Goal: Task Accomplishment & Management: Use online tool/utility

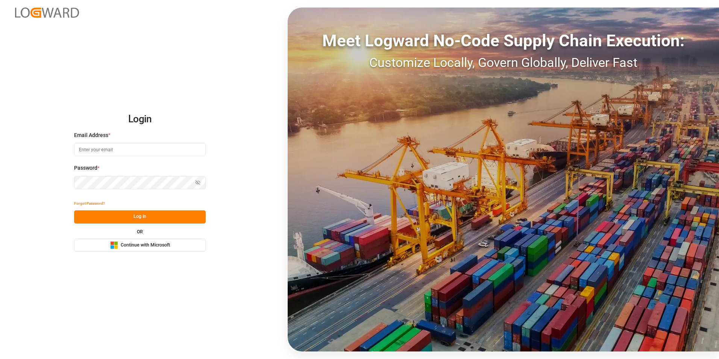
click at [118, 153] on input at bounding box center [140, 149] width 132 height 13
type input "[PERSON_NAME][EMAIL_ADDRESS][PERSON_NAME][DOMAIN_NAME]"
click at [142, 217] on button "Log In" at bounding box center [140, 216] width 132 height 13
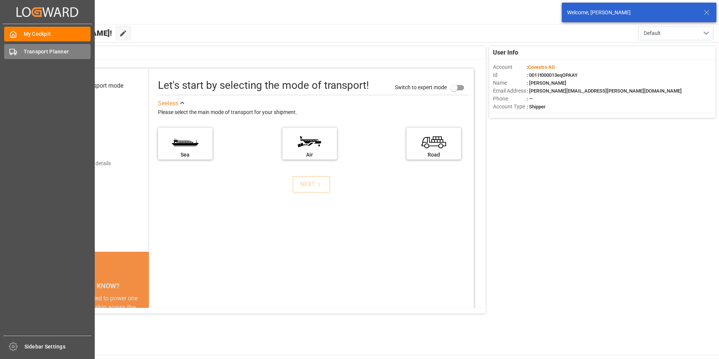
click at [19, 54] on div "Transport Planner Transport Planner" at bounding box center [47, 51] width 86 height 15
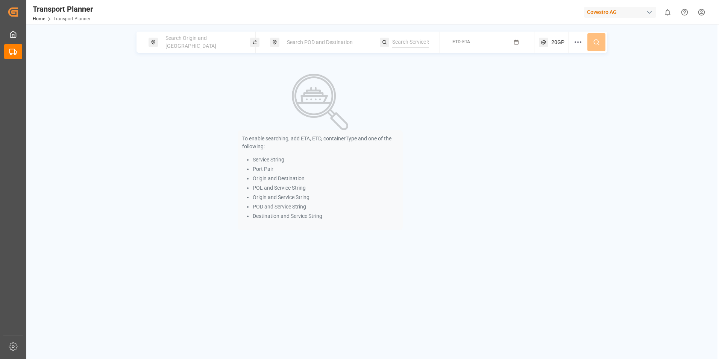
click at [480, 42] on button "ETD-ETA" at bounding box center [486, 42] width 85 height 15
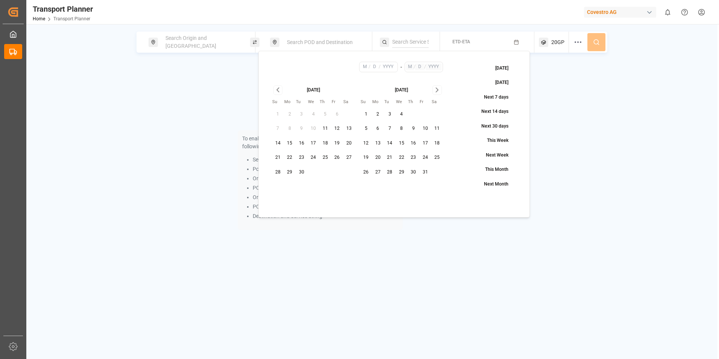
click at [437, 89] on icon "Go to next month" at bounding box center [437, 90] width 2 height 4
click at [326, 128] on button "9" at bounding box center [325, 129] width 12 height 12
type input "10"
type input "9"
type input "2025"
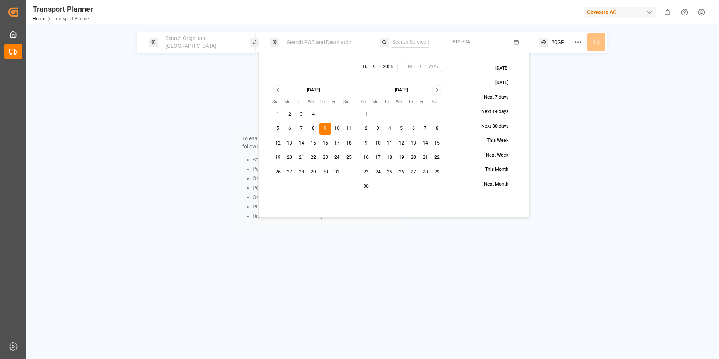
click at [438, 90] on icon "Go to next month" at bounding box center [437, 90] width 2 height 4
click at [391, 144] on button "16" at bounding box center [390, 143] width 12 height 12
type input "12"
type input "16"
type input "2025"
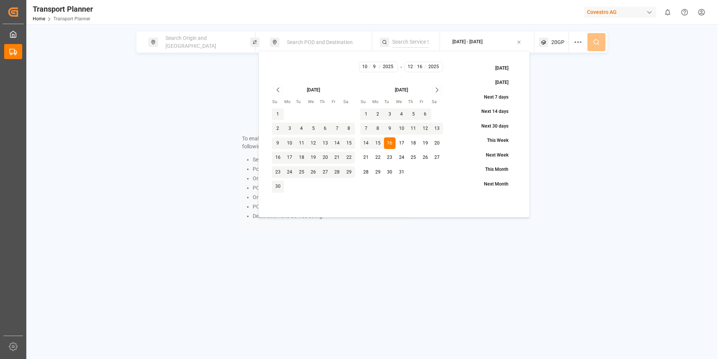
click at [563, 45] on span "20GP" at bounding box center [557, 42] width 13 height 8
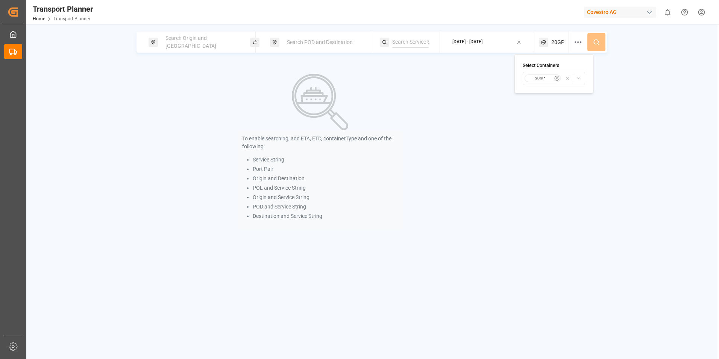
click at [582, 79] on div "button" at bounding box center [572, 78] width 21 height 8
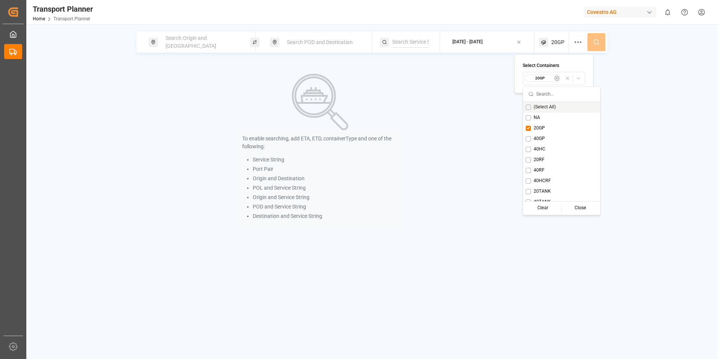
click at [455, 109] on div "To enable searching, add ETA, ETD, containerType and one of the following: Serv…" at bounding box center [319, 151] width 367 height 179
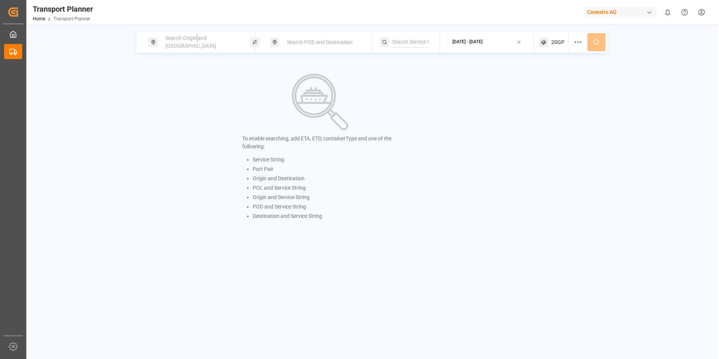
click at [197, 42] on span "Search Origin and [GEOGRAPHIC_DATA]" at bounding box center [190, 42] width 51 height 14
click at [174, 97] on input at bounding box center [195, 102] width 76 height 11
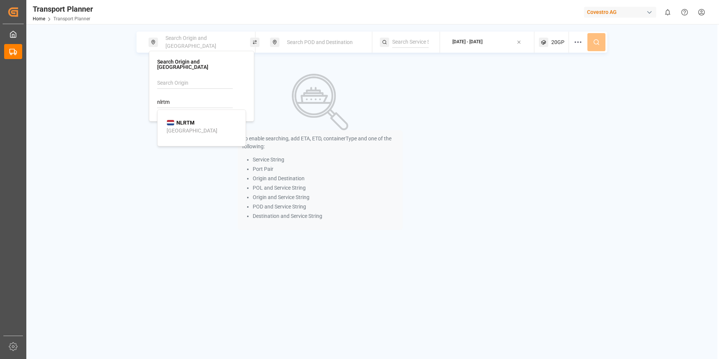
click at [179, 127] on div "[GEOGRAPHIC_DATA]" at bounding box center [192, 131] width 51 height 8
type input "NLRTM"
click at [307, 44] on span "Search POD and Destination" at bounding box center [320, 42] width 66 height 6
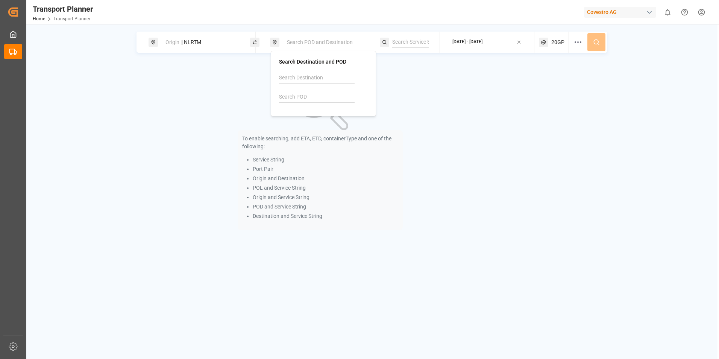
click at [308, 97] on input at bounding box center [317, 96] width 76 height 11
drag, startPoint x: 309, startPoint y: 125, endPoint x: 421, endPoint y: 111, distance: 112.9
click at [309, 124] on div "[GEOGRAPHIC_DATA]" at bounding box center [313, 125] width 51 height 8
type input "CNSHA"
click at [597, 41] on icon at bounding box center [596, 42] width 7 height 7
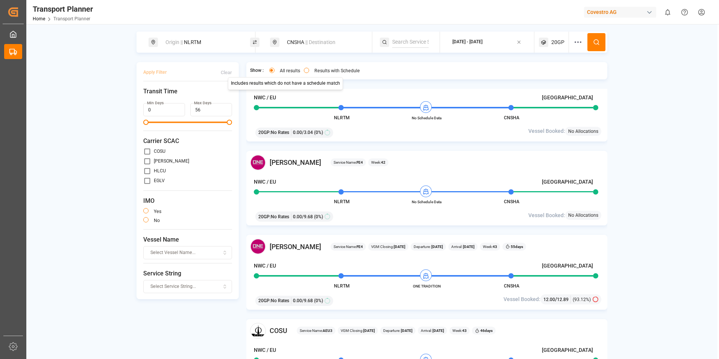
click at [312, 41] on span "|| Destination" at bounding box center [320, 42] width 30 height 6
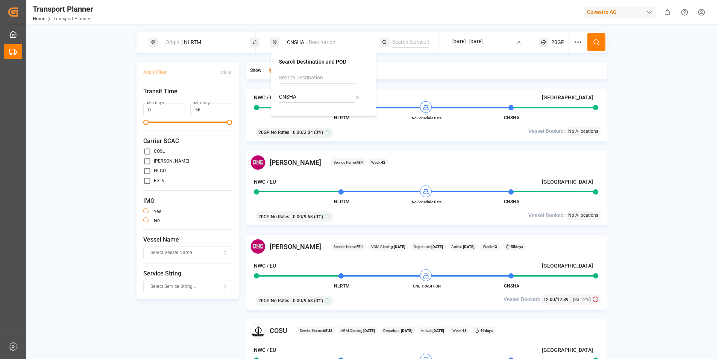
click at [301, 97] on input "CNSHA" at bounding box center [317, 96] width 76 height 11
type input "C"
click at [307, 121] on div "Chittagong" at bounding box center [301, 125] width 26 height 8
type input "BDCGP"
click at [482, 42] on div "[DATE] - [DATE]" at bounding box center [467, 42] width 30 height 7
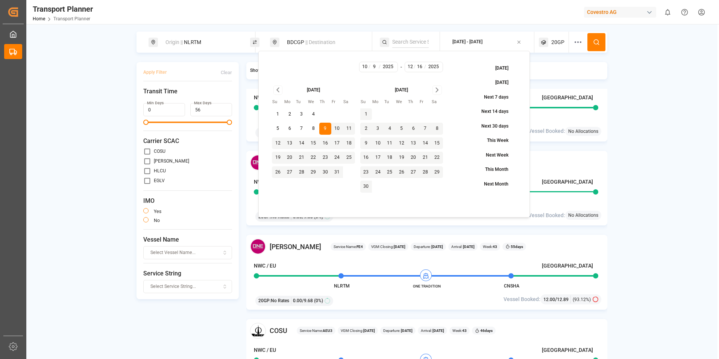
click at [409, 66] on input "12" at bounding box center [410, 67] width 8 height 7
click at [437, 92] on icon "Go to next month" at bounding box center [437, 89] width 9 height 9
click at [414, 130] on button "11" at bounding box center [414, 129] width 12 height 12
type input "11"
click at [597, 38] on button at bounding box center [596, 42] width 18 height 18
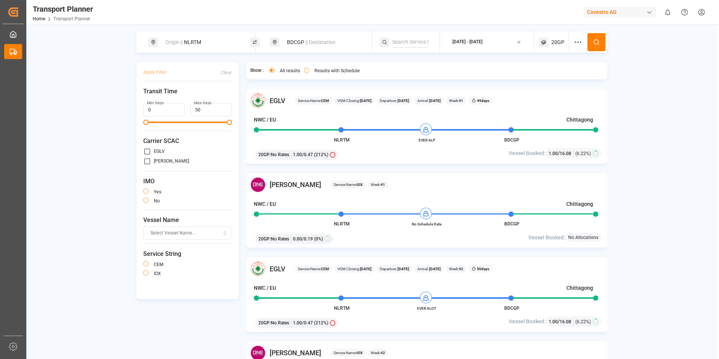
click at [649, 126] on div "Origin || NLRTM BDCGP || Destination [DATE] - [DATE] 20GP Apply Filter Clear Tr…" at bounding box center [371, 204] width 691 height 344
click at [314, 41] on span "|| Destination" at bounding box center [320, 42] width 30 height 6
click at [317, 97] on input "BDCGP" at bounding box center [317, 96] width 76 height 11
type input "B"
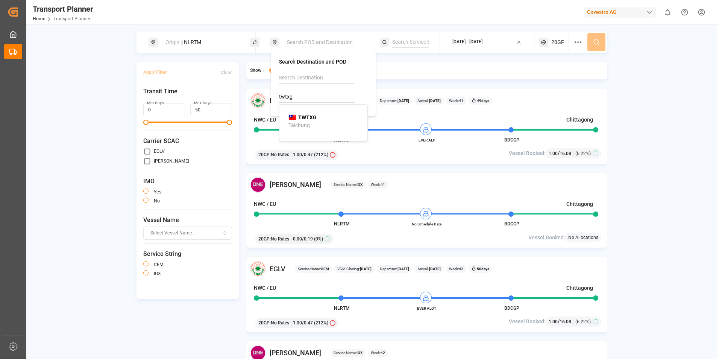
click at [317, 120] on div "TWTXG Taichung" at bounding box center [324, 122] width 73 height 16
type input "TWTXG"
click at [482, 45] on div "[DATE] - [DATE]" at bounding box center [467, 42] width 30 height 7
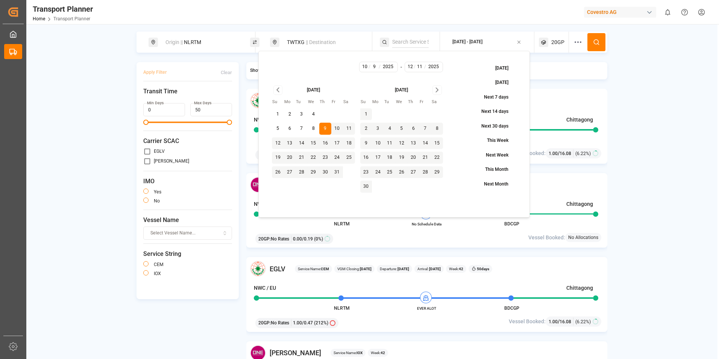
click at [409, 67] on input "12" at bounding box center [410, 67] width 8 height 7
click at [388, 142] on button "11" at bounding box center [390, 143] width 12 height 12
type input "11"
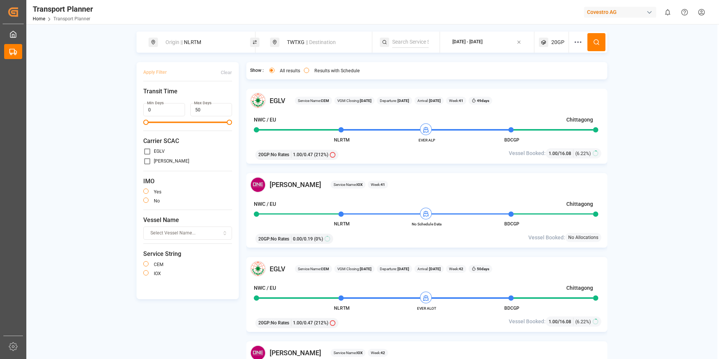
click at [594, 43] on icon at bounding box center [596, 42] width 7 height 7
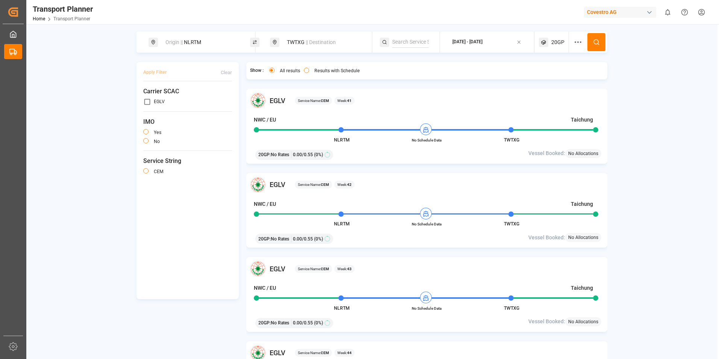
click at [686, 144] on div "Origin || NLRTM TWTXG || Destination [DATE] - [DATE] 20GP Apply Filter Clear Ca…" at bounding box center [371, 204] width 691 height 344
click at [317, 44] on span "|| Destination" at bounding box center [321, 42] width 30 height 6
click at [305, 98] on input "TWTXG" at bounding box center [317, 96] width 76 height 11
type input "T"
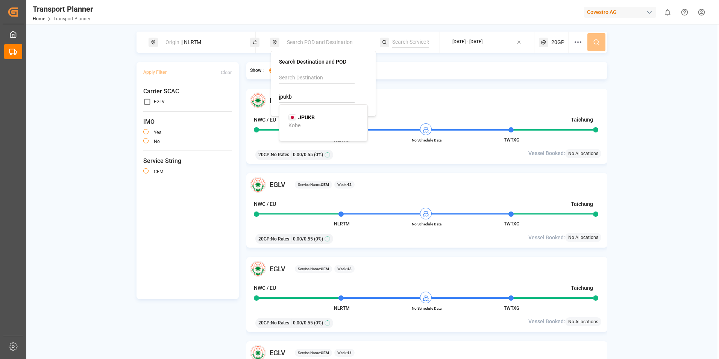
click at [309, 117] on b "JPUKB" at bounding box center [306, 117] width 17 height 6
type input "JPUKB"
click at [561, 42] on span "20GP" at bounding box center [557, 42] width 13 height 8
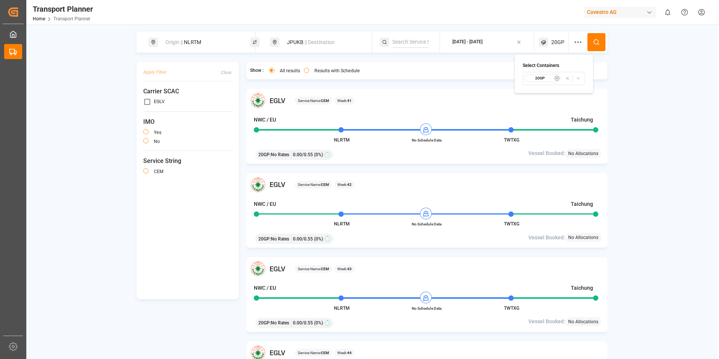
click at [556, 77] on icon "button" at bounding box center [556, 78] width 5 height 5
click at [582, 79] on icon "button" at bounding box center [583, 78] width 9 height 5
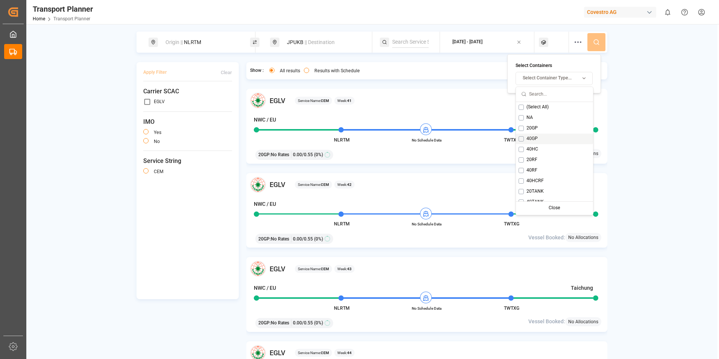
click at [525, 139] on div "40GP" at bounding box center [554, 138] width 77 height 11
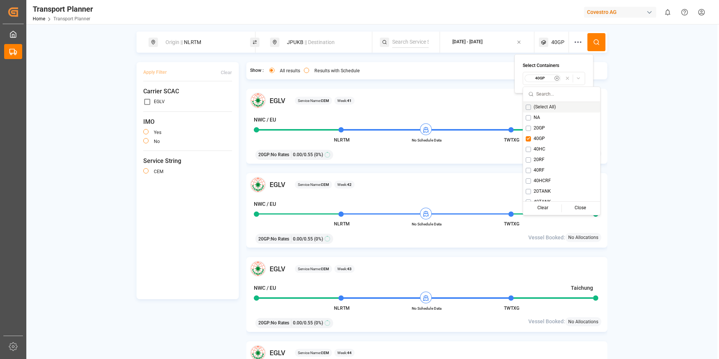
click at [479, 73] on div "Show : All results Results with Schedule" at bounding box center [426, 70] width 361 height 17
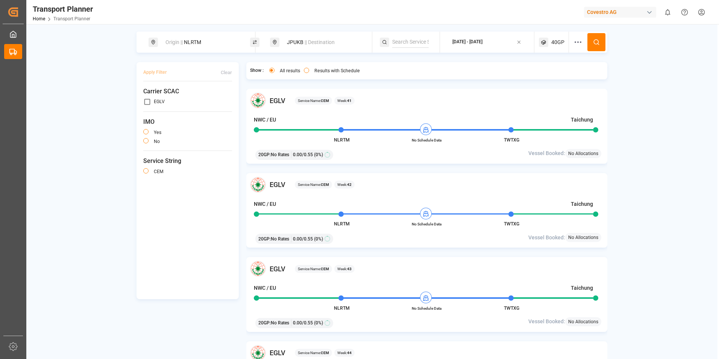
click at [463, 42] on div "[DATE] - [DATE]" at bounding box center [467, 42] width 30 height 7
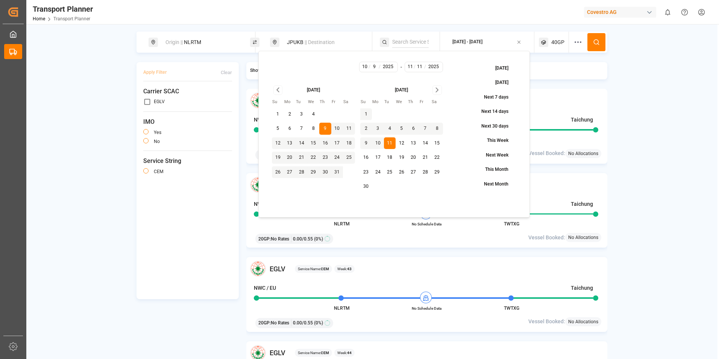
click at [411, 67] on input "11" at bounding box center [410, 67] width 8 height 7
click at [436, 91] on icon "Go to next month" at bounding box center [437, 89] width 9 height 9
click at [403, 115] on button "4" at bounding box center [401, 114] width 12 height 12
type input "12"
type input "4"
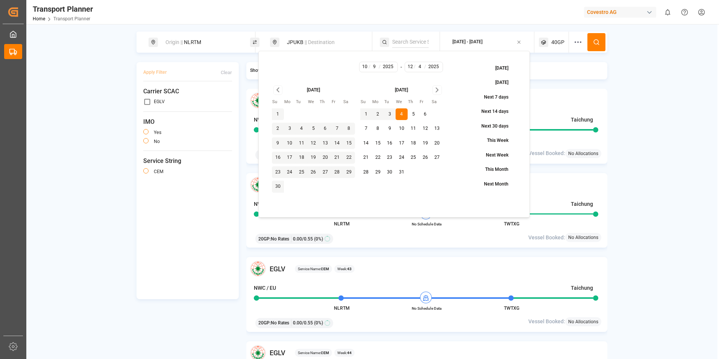
click at [594, 44] on icon at bounding box center [596, 42] width 7 height 7
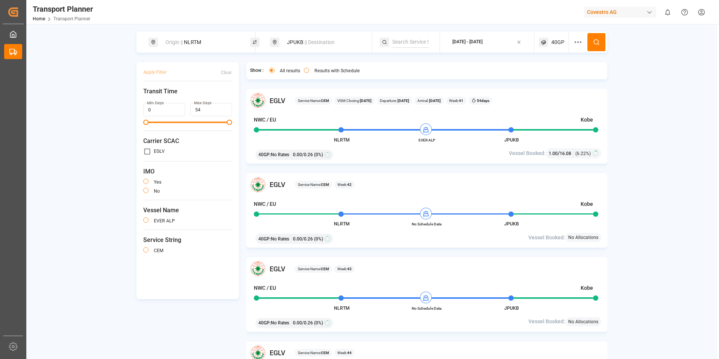
scroll to position [110, 0]
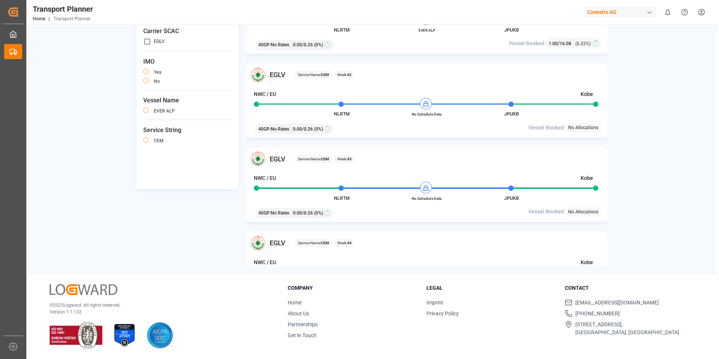
click at [146, 111] on button "button" at bounding box center [145, 110] width 5 height 5
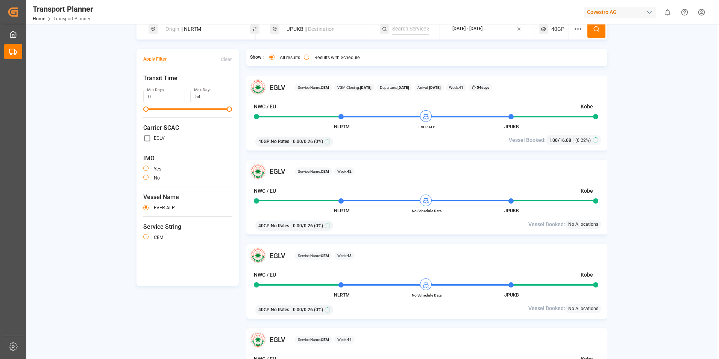
scroll to position [0, 0]
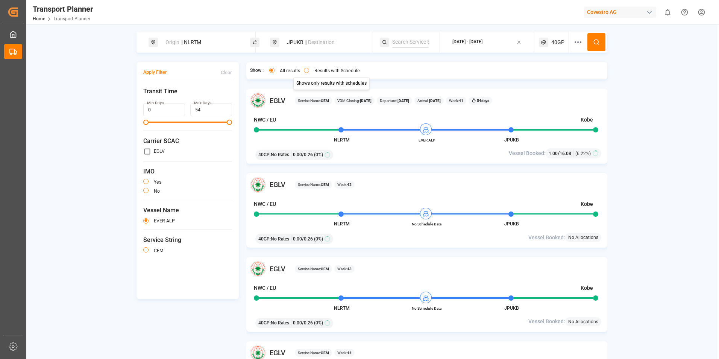
click at [306, 70] on button "Results with Schedule" at bounding box center [306, 70] width 5 height 5
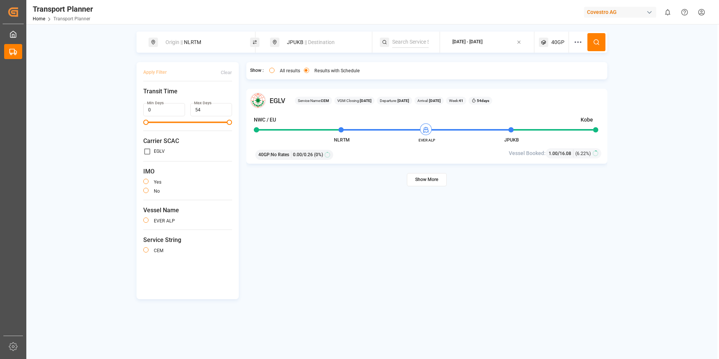
click at [270, 70] on button "All results" at bounding box center [271, 70] width 5 height 5
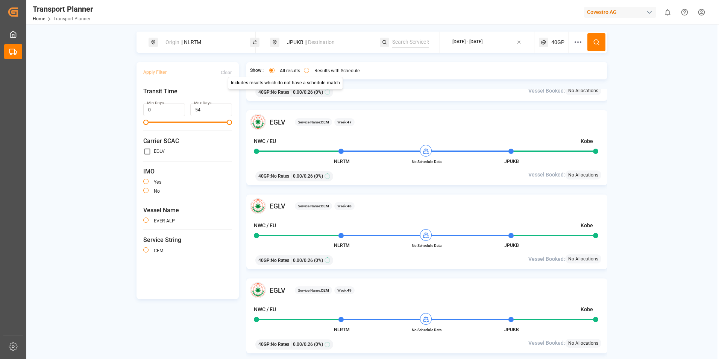
scroll to position [110, 0]
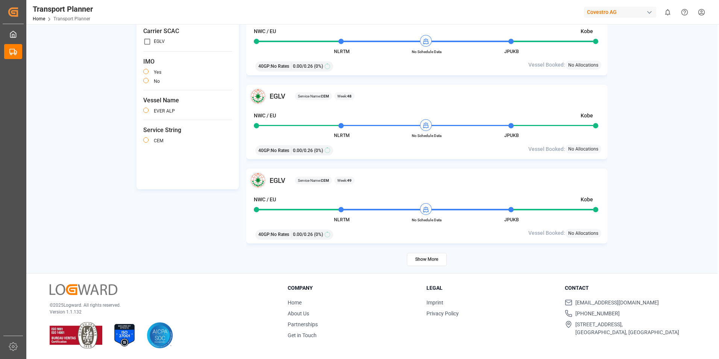
click at [436, 256] on button "Show More" at bounding box center [427, 259] width 40 height 13
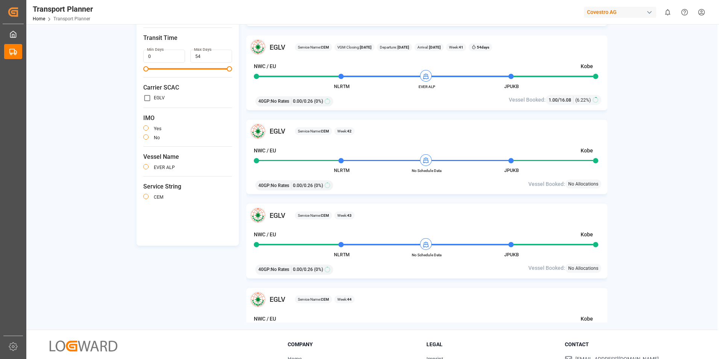
scroll to position [0, 0]
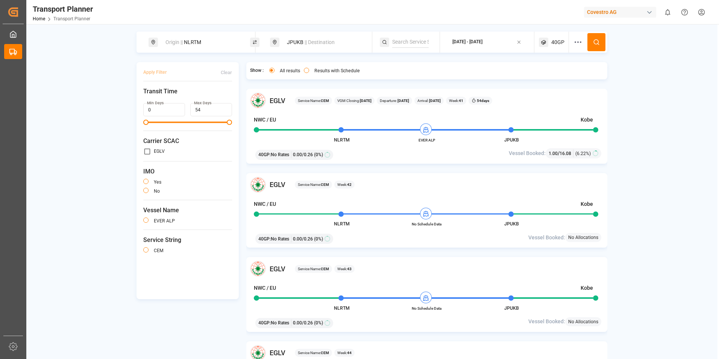
click at [482, 42] on div "[DATE] - [DATE]" at bounding box center [467, 42] width 30 height 7
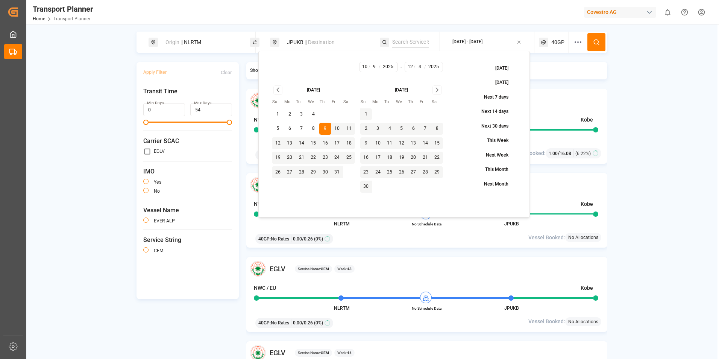
click at [411, 65] on input "12" at bounding box center [410, 67] width 8 height 7
click at [436, 89] on icon "Go to next month" at bounding box center [437, 89] width 9 height 9
click at [378, 143] on button "15" at bounding box center [378, 143] width 12 height 12
type input "15"
click at [454, 76] on div "[DATE] [DATE] Next 7 days Next 14 days Next 30 days This Week Next Week This Mo…" at bounding box center [484, 134] width 73 height 145
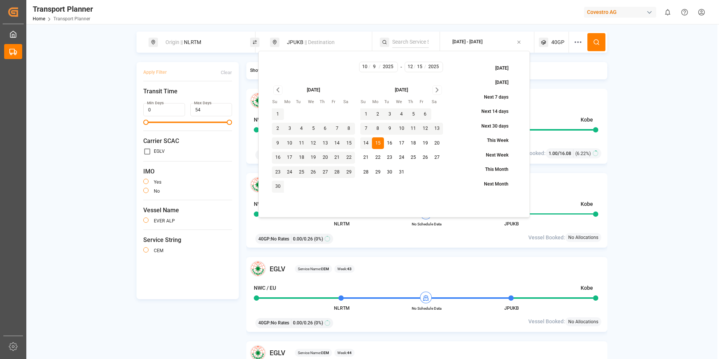
click at [612, 62] on div "Origin || NLRTM JPUKB || Destination [DATE] - [DATE] 40GP Apply Filter Clear Tr…" at bounding box center [371, 204] width 691 height 344
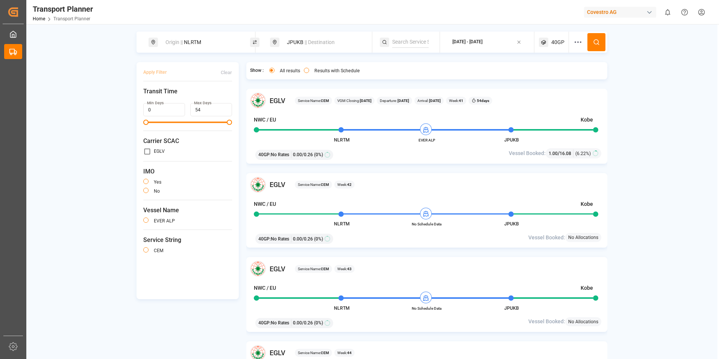
click at [298, 41] on div "JPUKB || Destination" at bounding box center [322, 42] width 81 height 14
click at [317, 100] on input "JPUKB" at bounding box center [317, 96] width 76 height 11
type input "J"
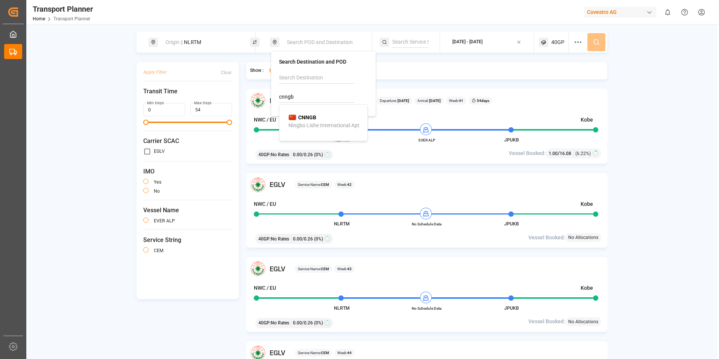
click at [315, 116] on b "CNNGB" at bounding box center [307, 117] width 18 height 6
type input "CNNGB"
click at [597, 42] on icon at bounding box center [596, 42] width 7 height 7
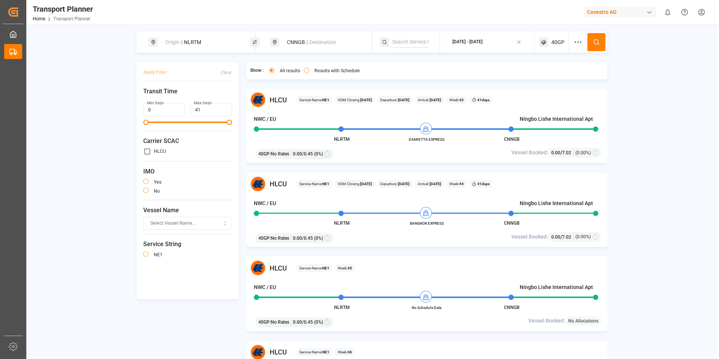
scroll to position [150, 0]
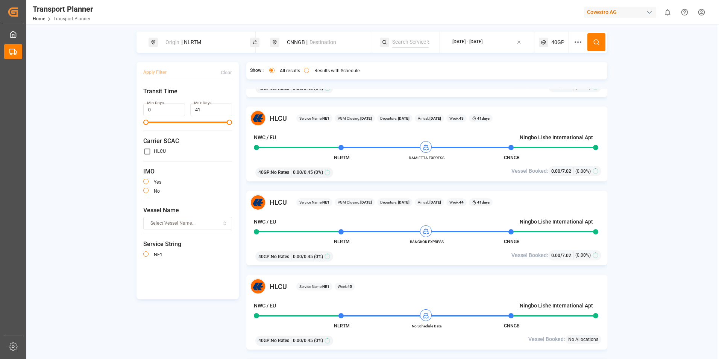
drag, startPoint x: 102, startPoint y: 142, endPoint x: 111, endPoint y: 152, distance: 12.8
click at [102, 142] on div "Origin || NLRTM CNNGB || Destination [DATE] - [DATE] 40GP Apply Filter Clear Tr…" at bounding box center [371, 204] width 691 height 344
